Goal: Navigation & Orientation: Understand site structure

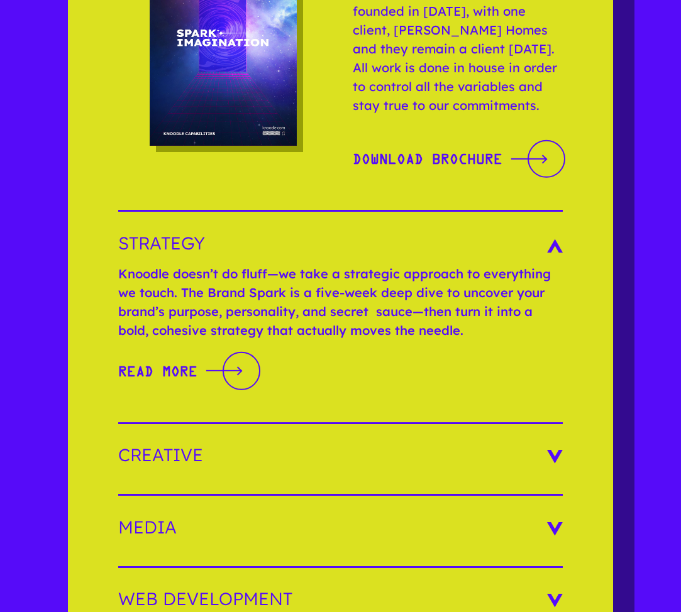
scroll to position [1888, 0]
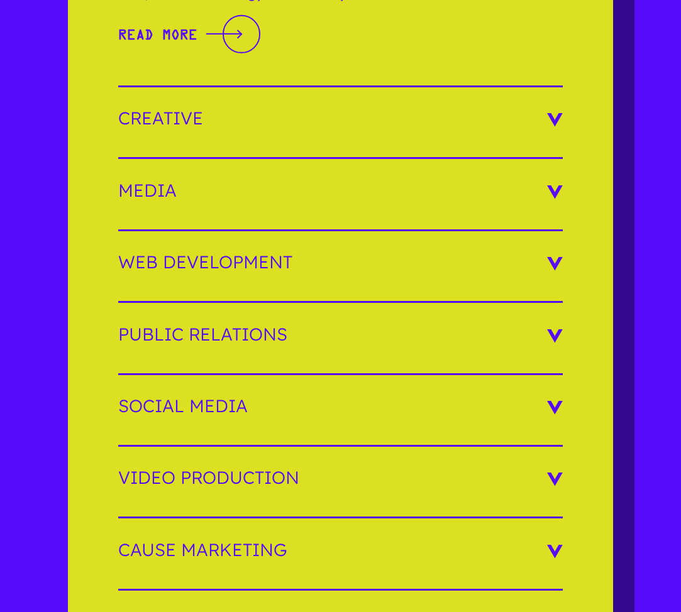
scroll to position [2520, 0]
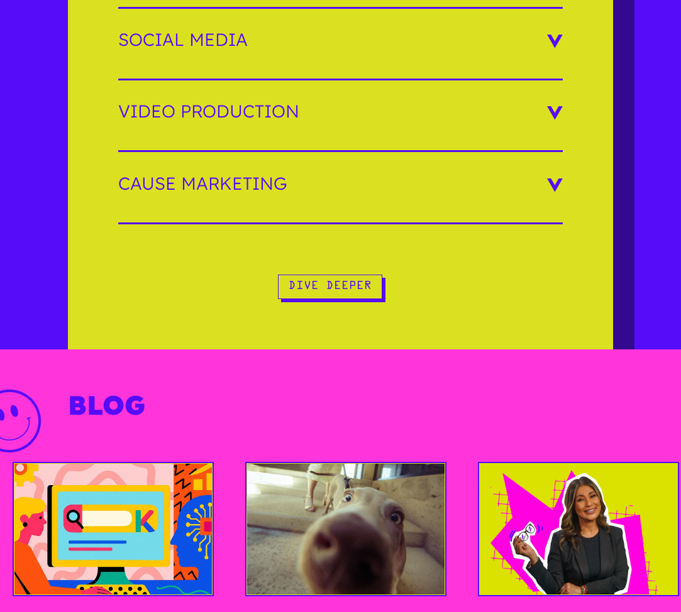
click at [170, 36] on h3 "Social Media" at bounding box center [340, 40] width 444 height 18
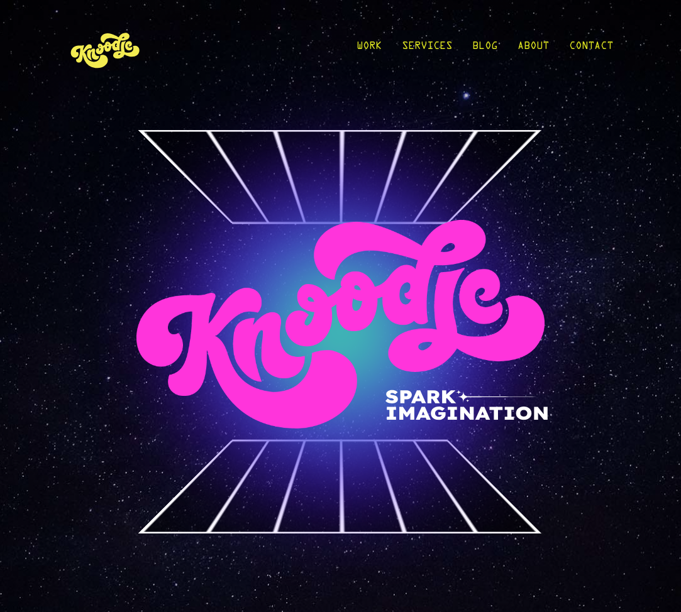
scroll to position [0, 0]
click at [531, 47] on link "About" at bounding box center [532, 49] width 31 height 58
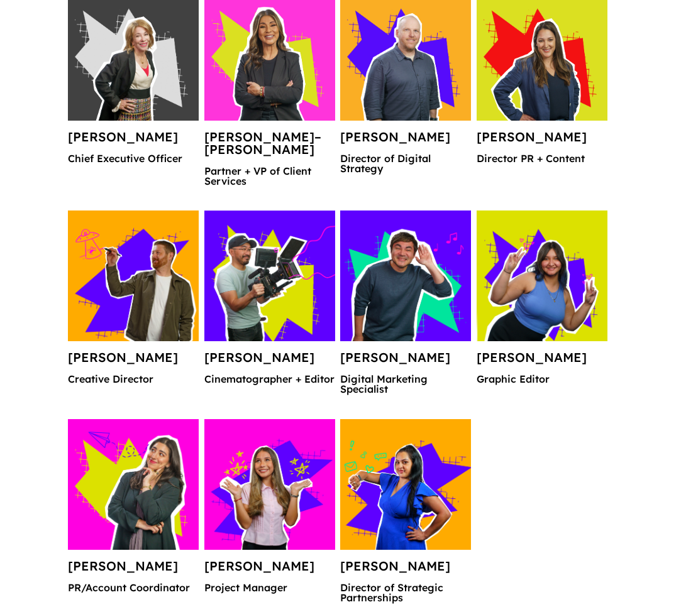
scroll to position [1280, 0]
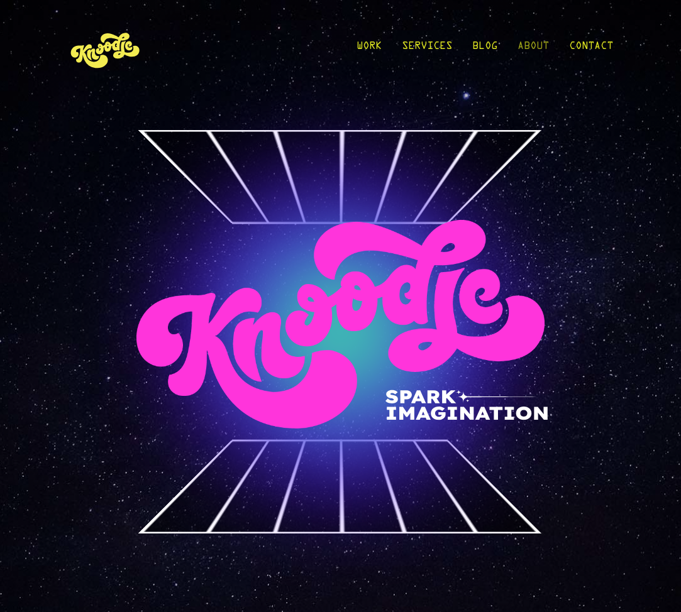
click at [536, 47] on link "About" at bounding box center [532, 49] width 31 height 58
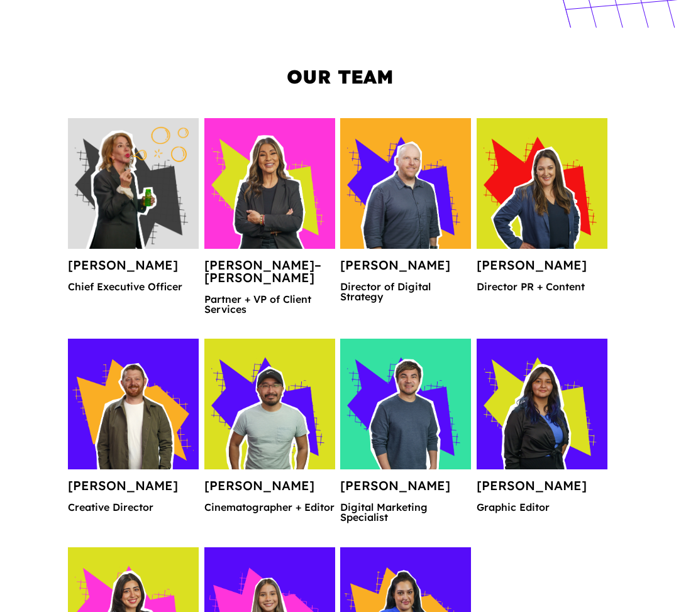
click at [132, 230] on img at bounding box center [133, 183] width 131 height 131
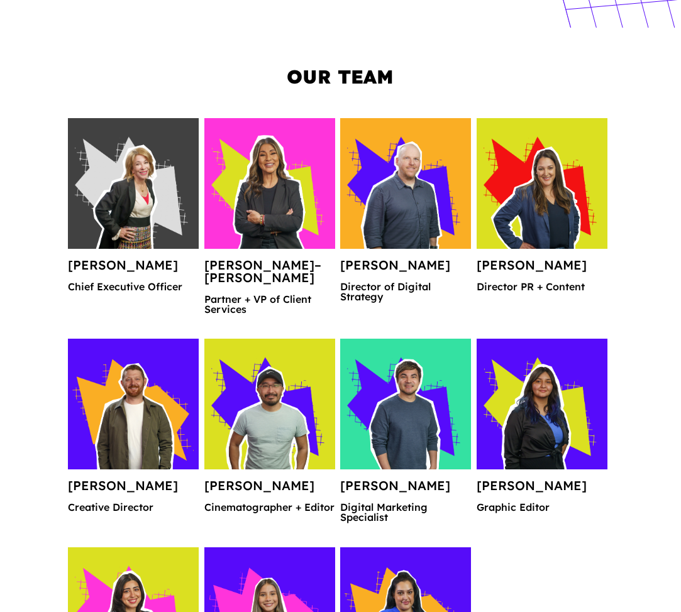
click at [122, 282] on p "Chief Executive Officer" at bounding box center [133, 292] width 131 height 20
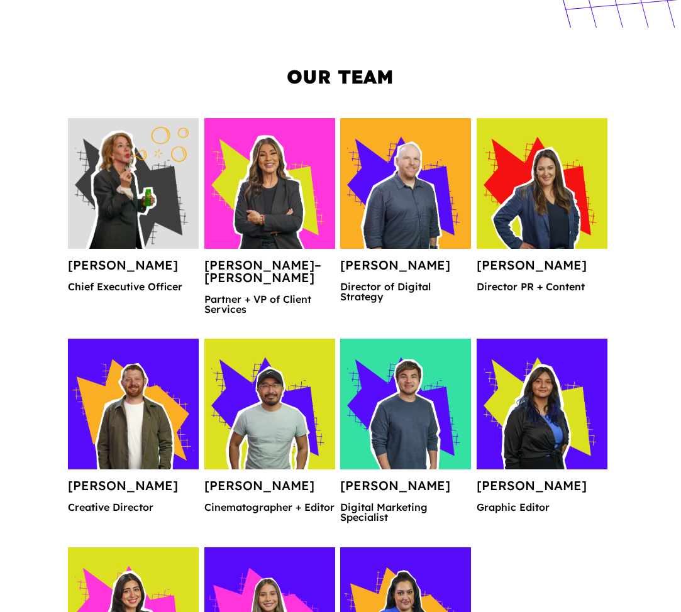
click at [126, 175] on img at bounding box center [133, 183] width 131 height 131
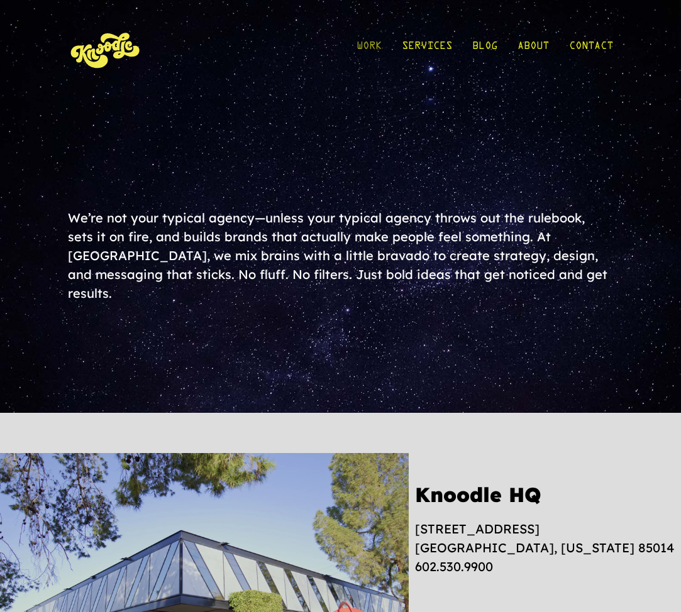
click at [370, 47] on link "Work" at bounding box center [369, 49] width 25 height 58
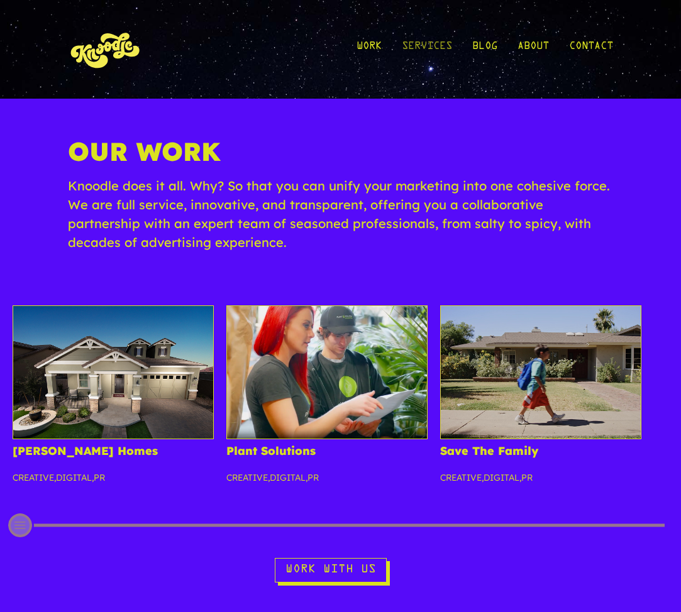
click at [431, 43] on link "Services" at bounding box center [427, 49] width 50 height 58
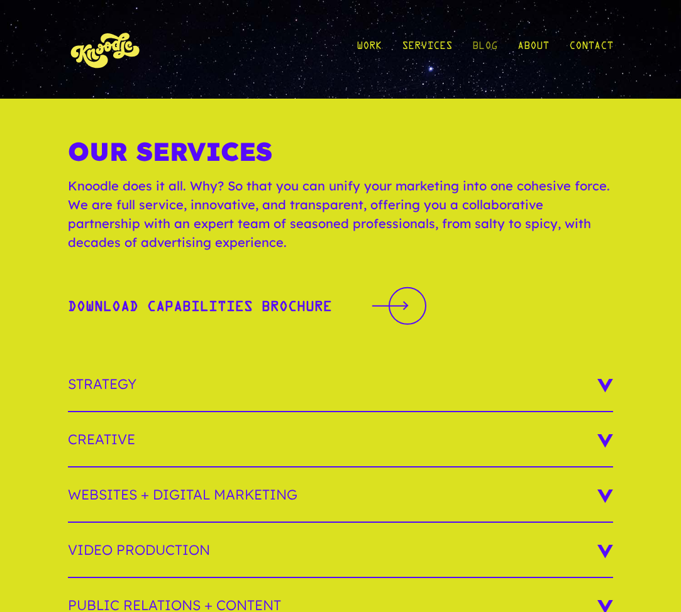
click at [484, 43] on link "Blog" at bounding box center [484, 49] width 25 height 58
click at [490, 45] on link "Blog" at bounding box center [484, 49] width 25 height 58
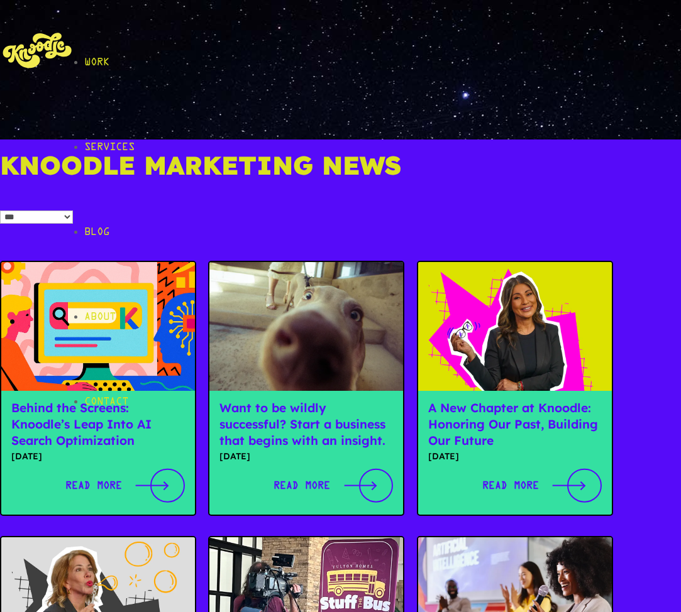
click at [376, 45] on link "Work" at bounding box center [382, 62] width 597 height 85
click at [372, 45] on link "Work" at bounding box center [382, 62] width 597 height 85
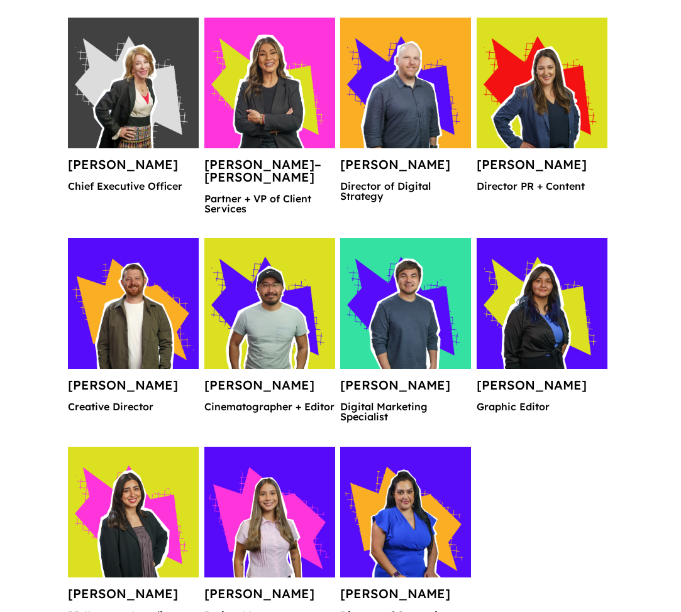
click at [124, 163] on h4 "Rosaria Cain" at bounding box center [133, 169] width 131 height 23
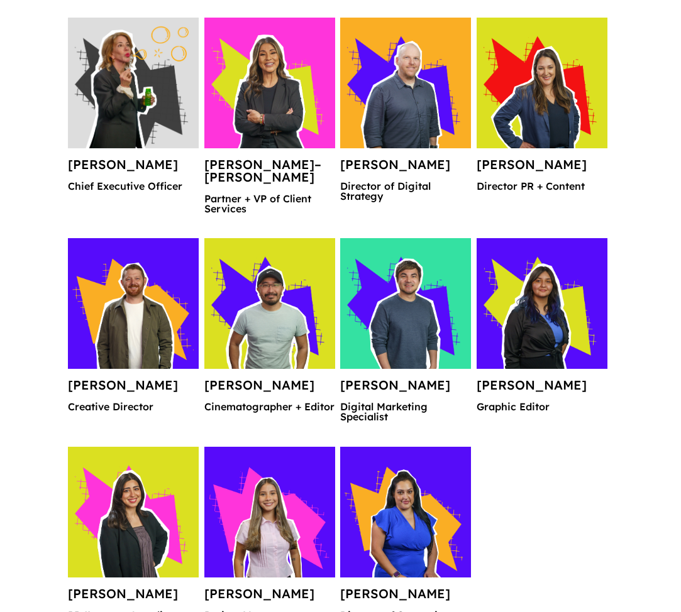
click at [135, 101] on img at bounding box center [133, 83] width 131 height 131
click at [130, 75] on img at bounding box center [133, 83] width 131 height 131
click at [129, 75] on img at bounding box center [133, 83] width 131 height 131
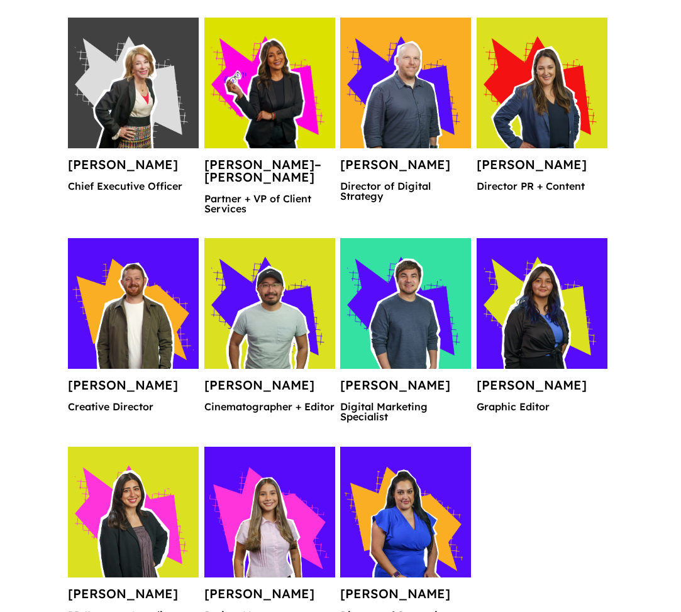
click at [270, 114] on img at bounding box center [269, 83] width 131 height 131
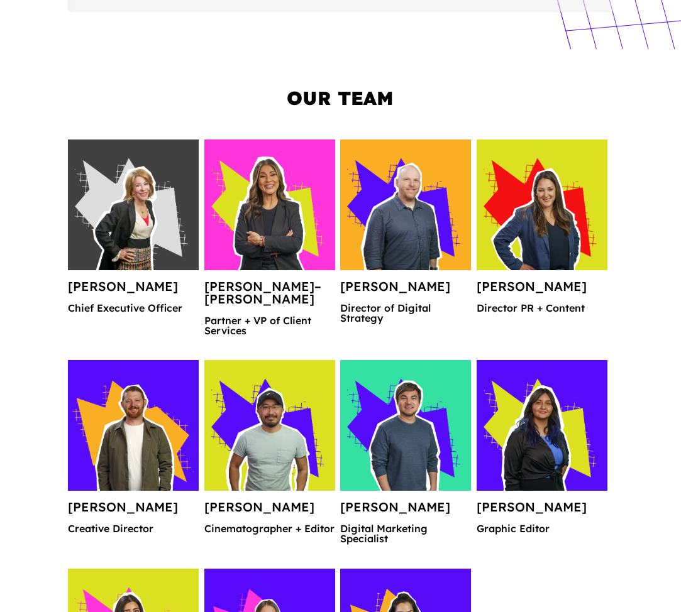
scroll to position [843, 0]
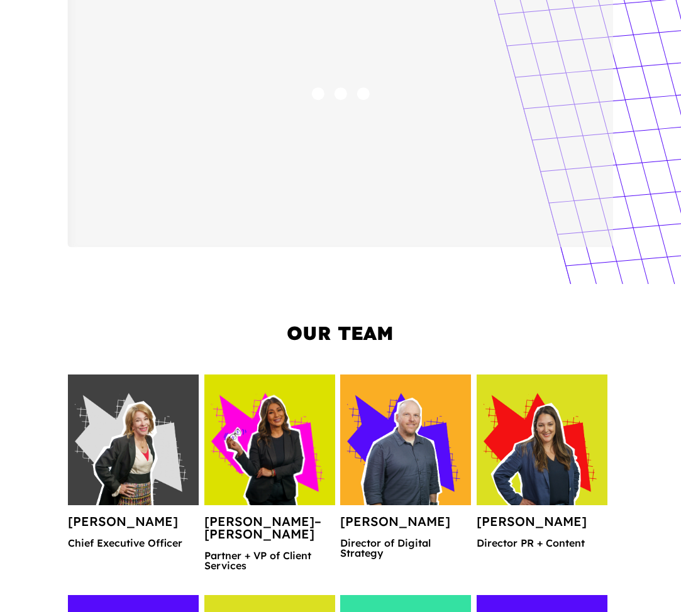
click at [263, 453] on img at bounding box center [269, 440] width 131 height 131
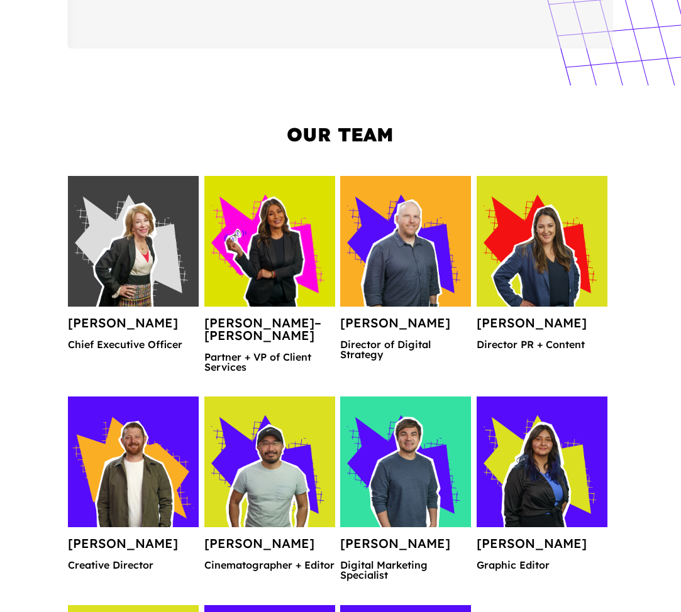
scroll to position [1126, 0]
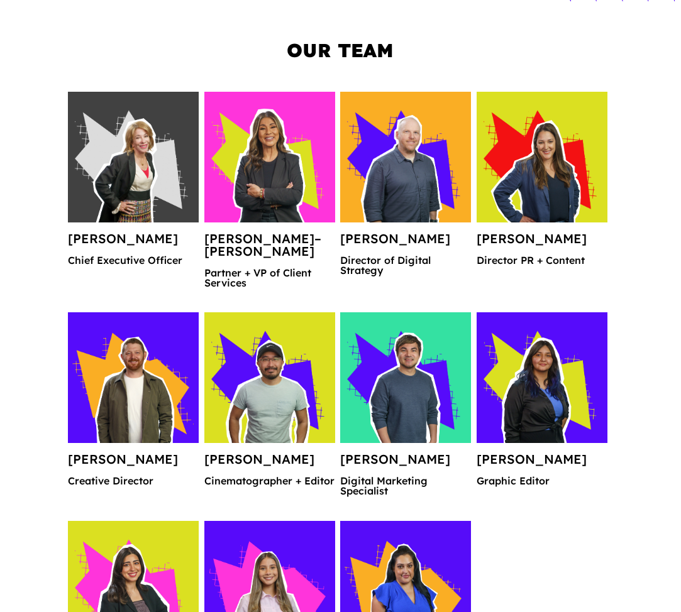
click at [239, 264] on h4 "Sandra Guadarrama–Baumunk" at bounding box center [269, 250] width 131 height 35
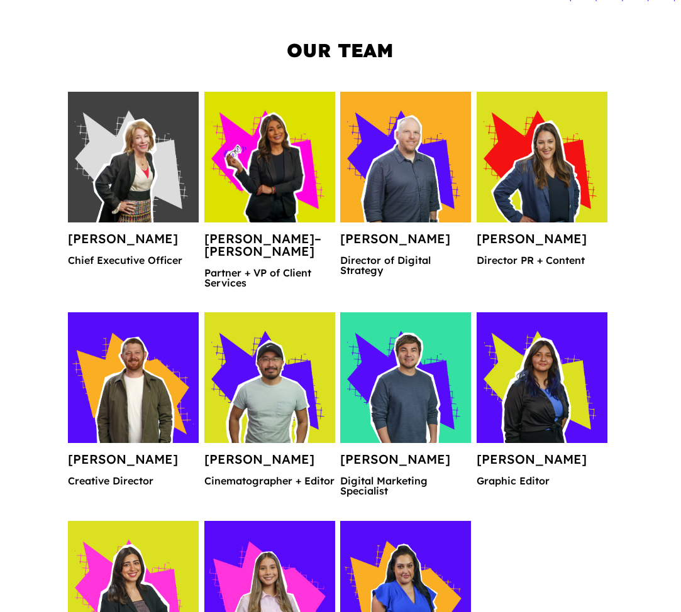
click at [270, 167] on img at bounding box center [269, 157] width 131 height 131
click at [281, 159] on img at bounding box center [269, 157] width 131 height 131
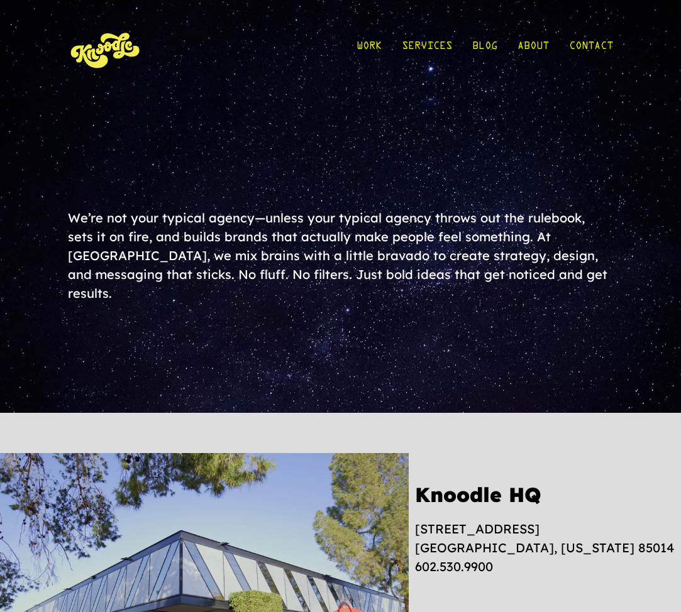
scroll to position [0, 0]
click at [428, 46] on link "Services" at bounding box center [427, 49] width 50 height 58
click at [530, 44] on link "About" at bounding box center [532, 49] width 31 height 58
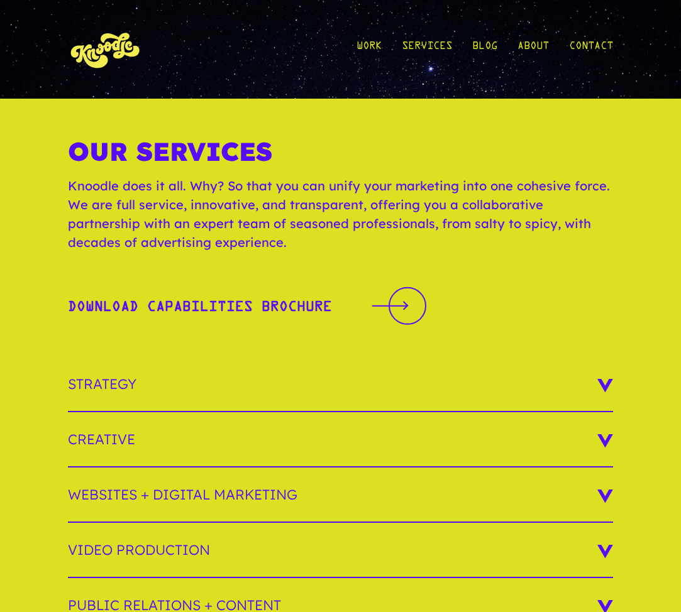
scroll to position [201, 0]
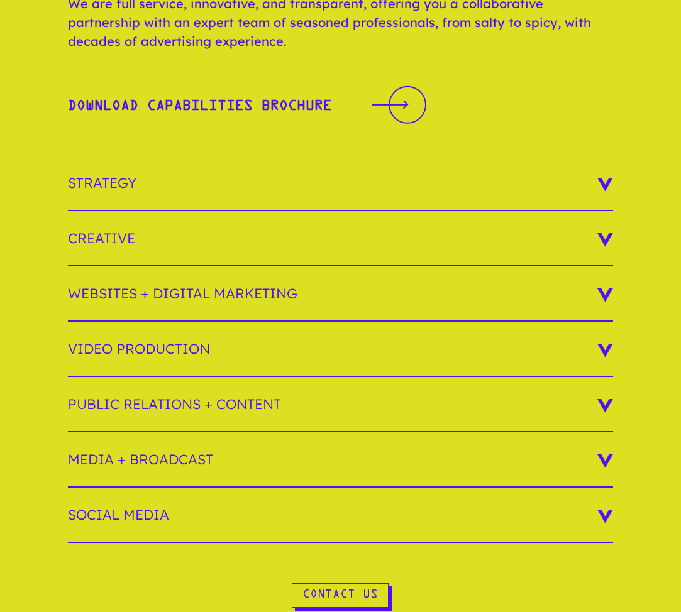
click at [123, 287] on h3 "Websites + Digital Marketing" at bounding box center [340, 294] width 545 height 55
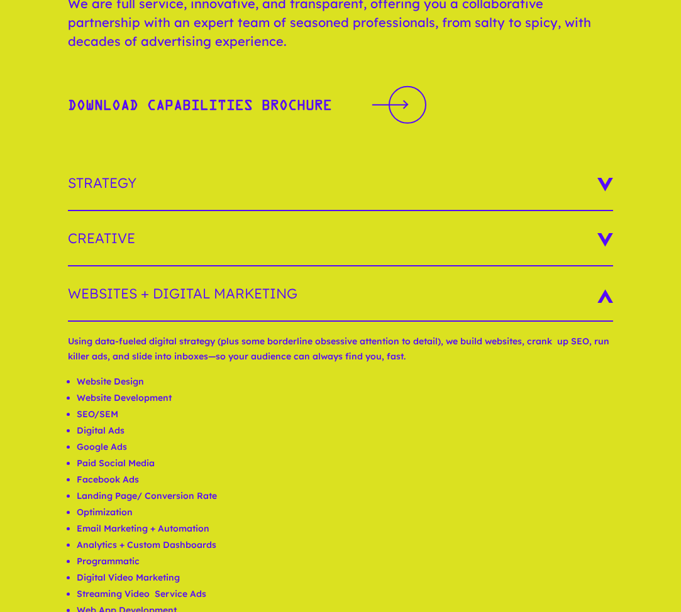
click at [116, 381] on li "Website Design" at bounding box center [345, 381] width 536 height 16
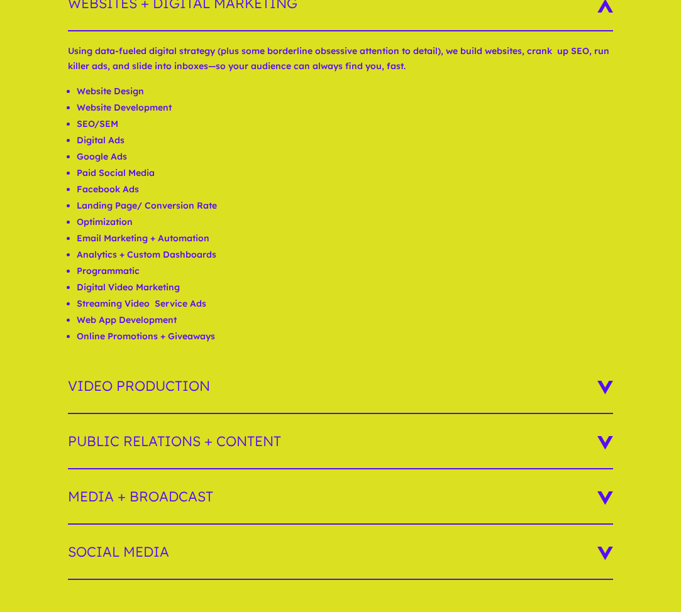
scroll to position [495, 0]
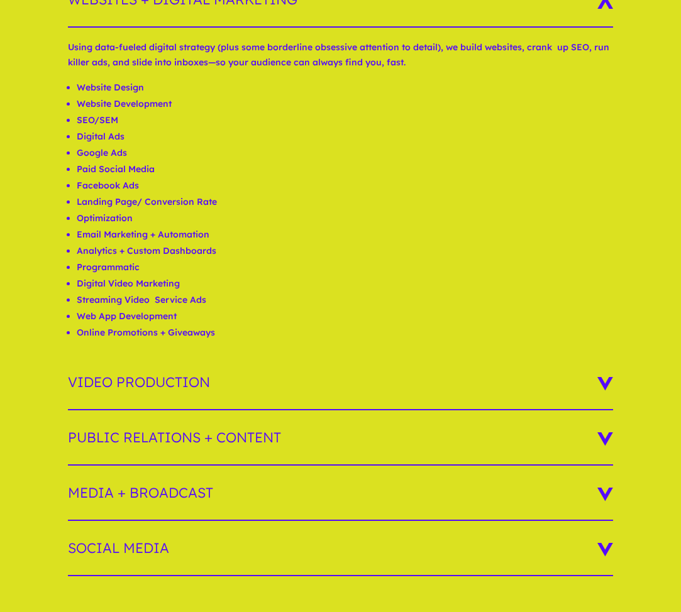
click at [117, 383] on h3 "Video Production" at bounding box center [340, 382] width 545 height 55
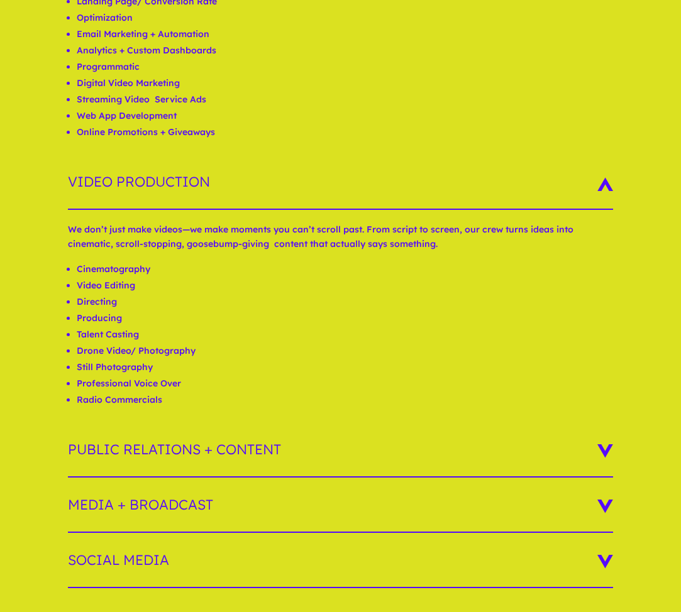
scroll to position [773, 0]
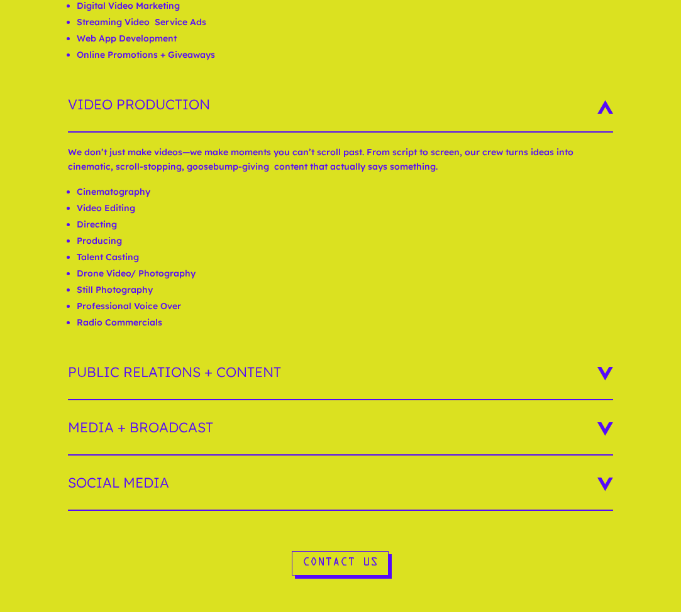
click at [124, 373] on h3 "Public Relations + Content" at bounding box center [340, 372] width 545 height 55
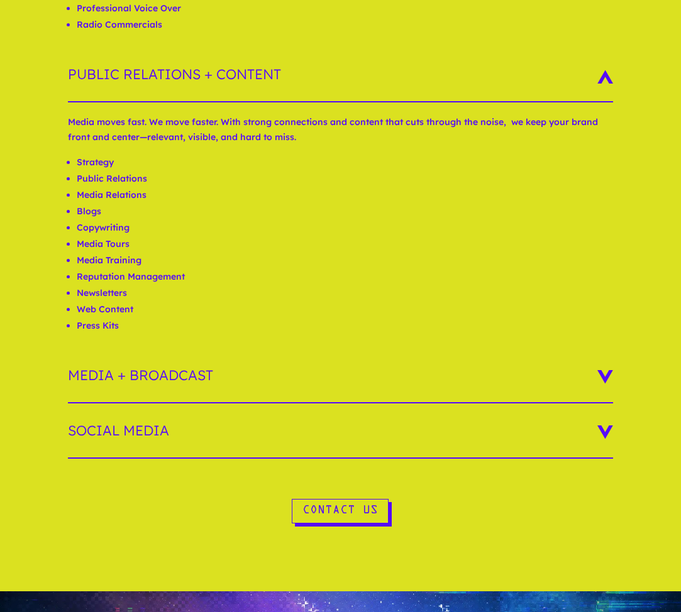
scroll to position [1104, 0]
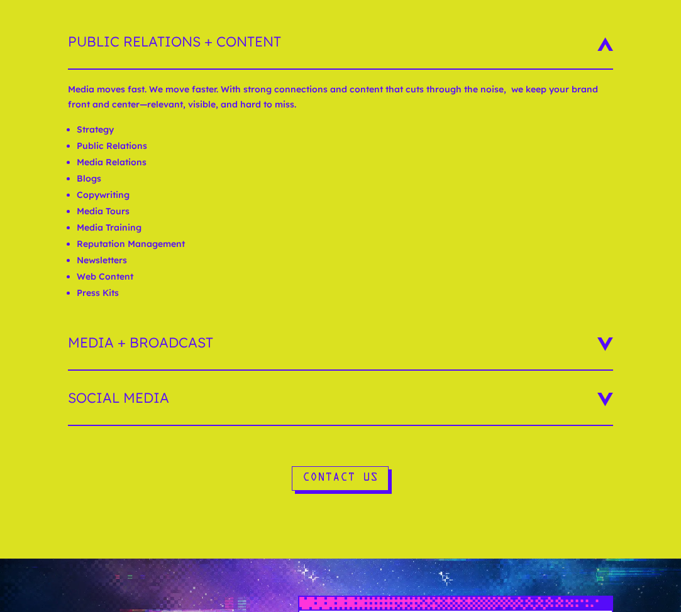
click at [136, 350] on h3 "Media + Broadcast" at bounding box center [340, 343] width 545 height 55
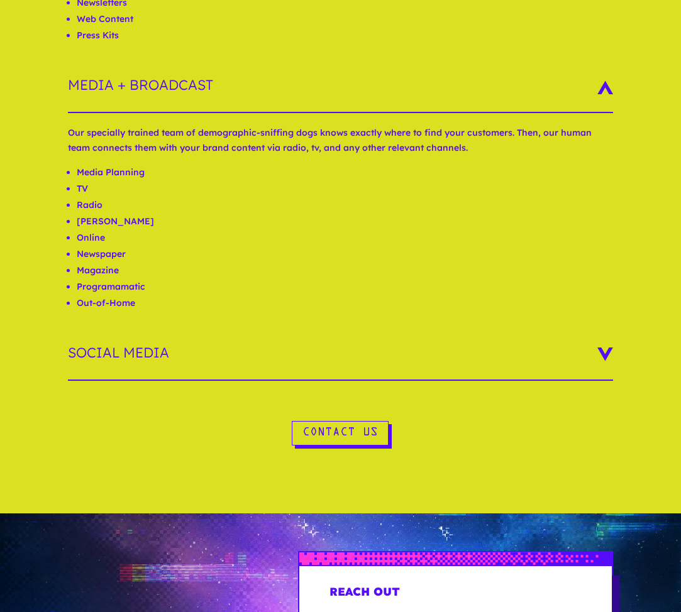
scroll to position [1363, 0]
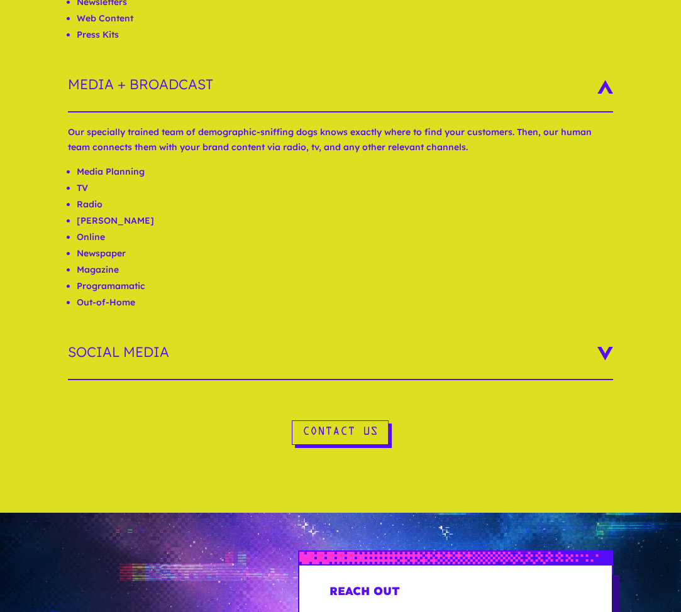
click at [141, 353] on h3 "Social Media" at bounding box center [340, 352] width 545 height 55
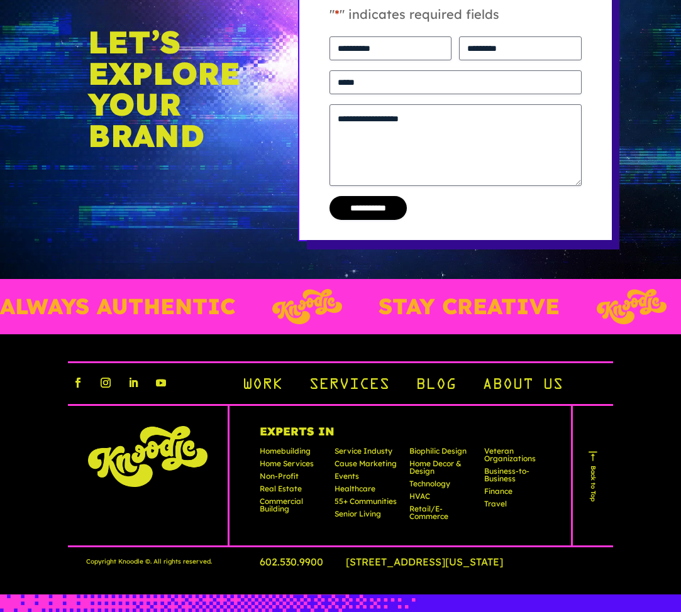
scroll to position [2225, 0]
click at [290, 462] on p "Home Services" at bounding box center [293, 466] width 67 height 13
click at [272, 377] on link "Work" at bounding box center [262, 385] width 40 height 21
click at [366, 373] on div "Work Services Blog About Us" at bounding box center [402, 385] width 321 height 25
